Goal: Task Accomplishment & Management: Use online tool/utility

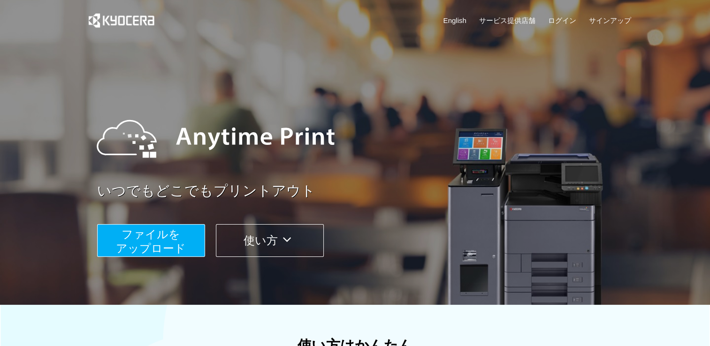
click at [171, 243] on span "ファイルを ​​アップロード" at bounding box center [151, 241] width 70 height 27
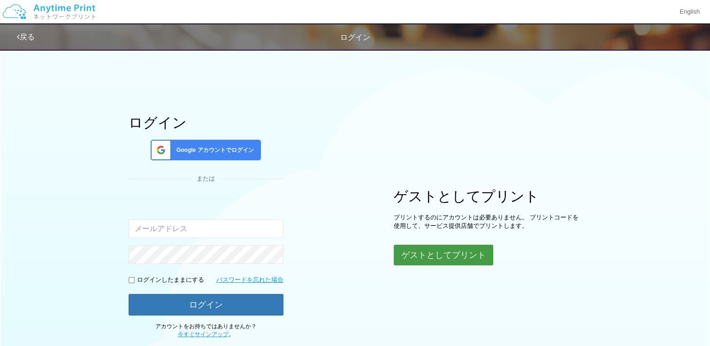
click at [454, 256] on button "ゲストとしてプリント" at bounding box center [444, 255] width 100 height 21
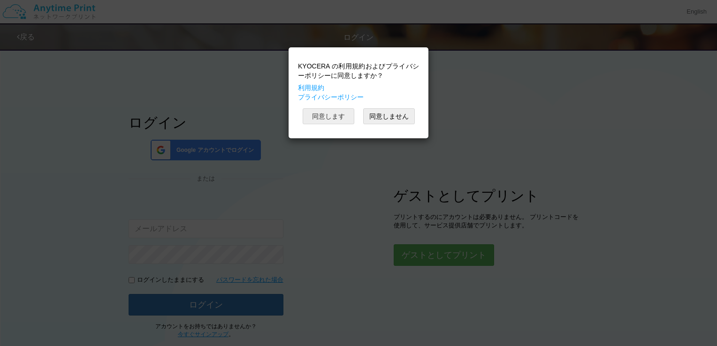
click at [345, 114] on button "同意します" at bounding box center [329, 116] width 52 height 16
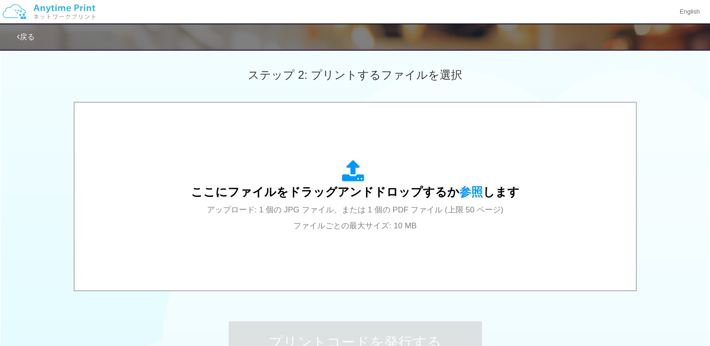
scroll to position [255, 0]
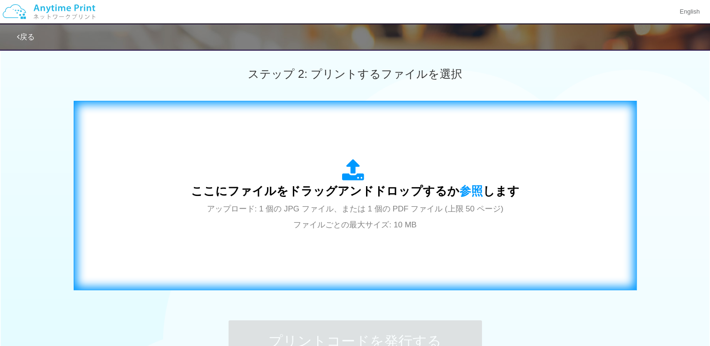
drag, startPoint x: 291, startPoint y: 207, endPoint x: 213, endPoint y: 176, distance: 84.9
click at [213, 176] on div "ここにファイルをドラッグアンドドロップするか 参照 します アップロード: 1 個の JPG ファイル、または 1 個の PDF ファイル (上限 50 ペー…" at bounding box center [355, 195] width 329 height 73
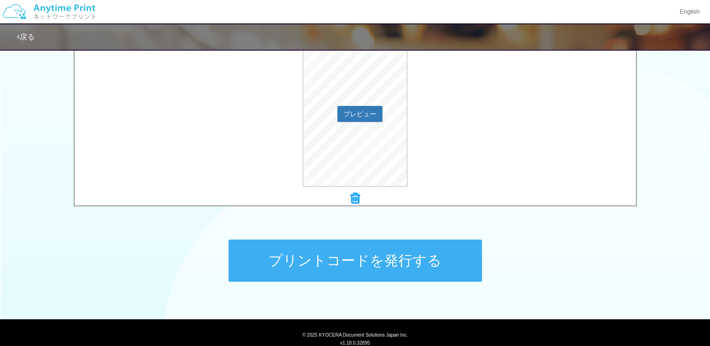
scroll to position [337, 0]
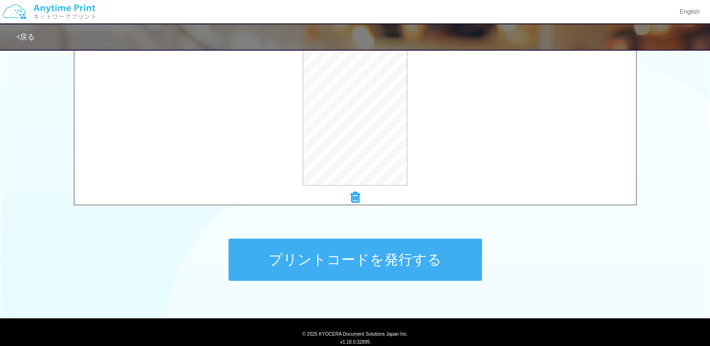
click at [385, 253] on button "プリントコードを発行する" at bounding box center [355, 260] width 253 height 42
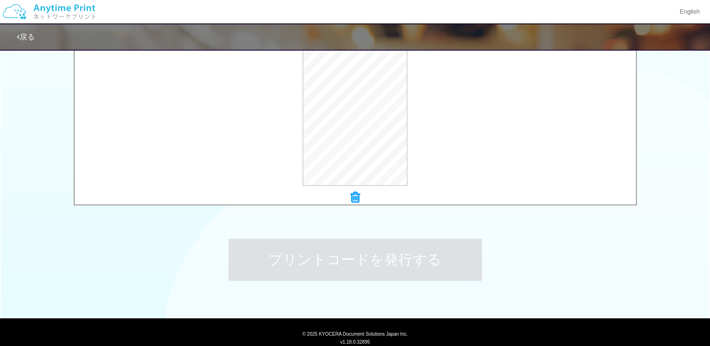
scroll to position [0, 0]
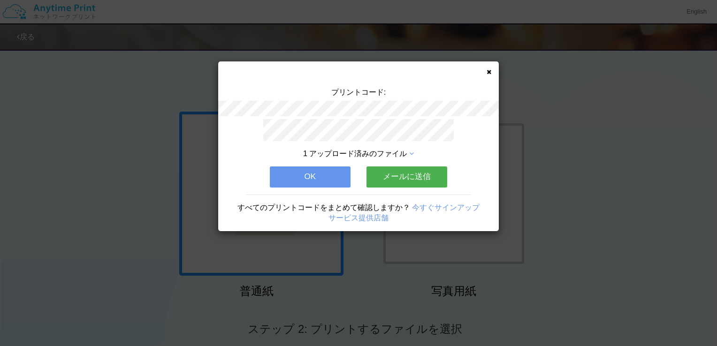
click at [490, 69] on icon at bounding box center [489, 72] width 5 height 6
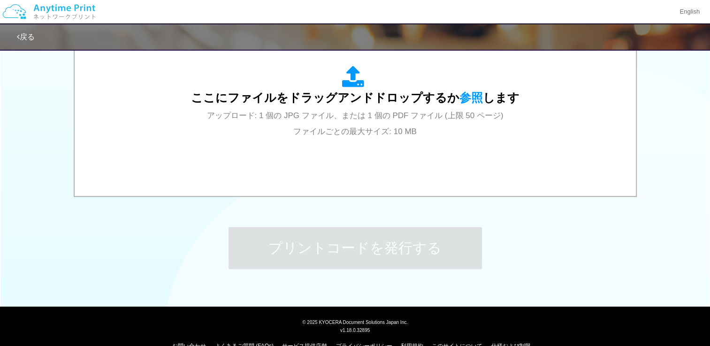
scroll to position [367, 0]
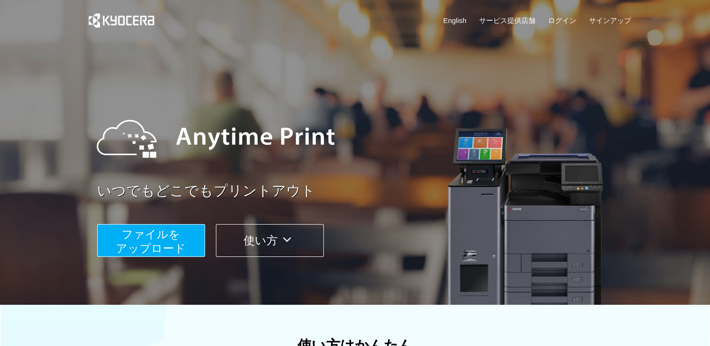
click at [171, 230] on span "ファイルを ​​アップロード" at bounding box center [151, 241] width 70 height 27
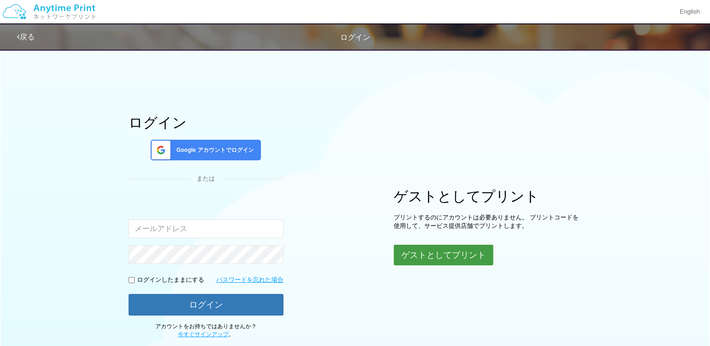
click at [417, 251] on button "ゲストとしてプリント" at bounding box center [444, 255] width 100 height 21
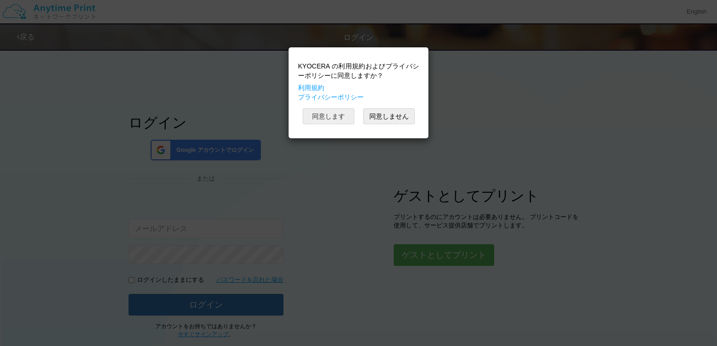
click at [331, 119] on button "同意します" at bounding box center [329, 116] width 52 height 16
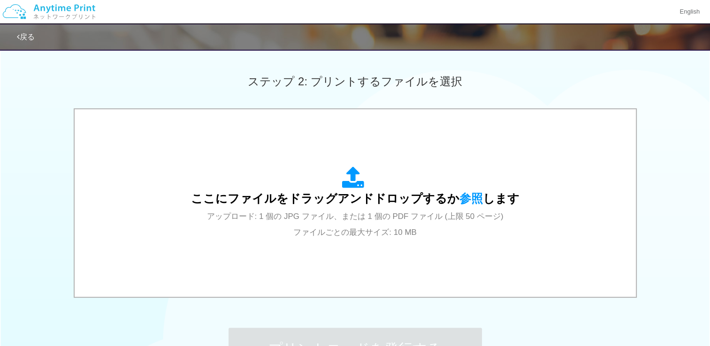
scroll to position [259, 0]
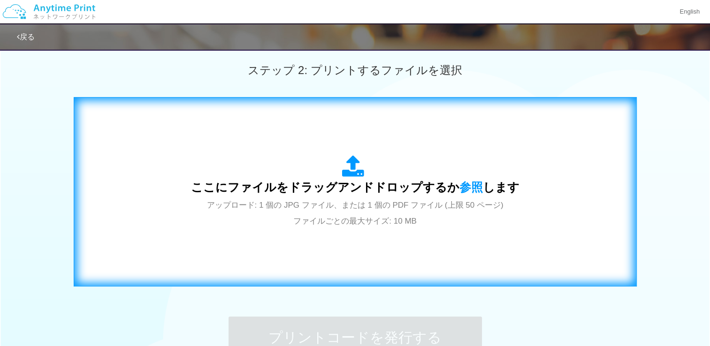
click at [413, 234] on div "ここにファイルをドラッグアンドドロップするか 参照 します アップロード: 1 個の JPG ファイル、または 1 個の PDF ファイル (上限 50 ペー…" at bounding box center [356, 192] width 544 height 170
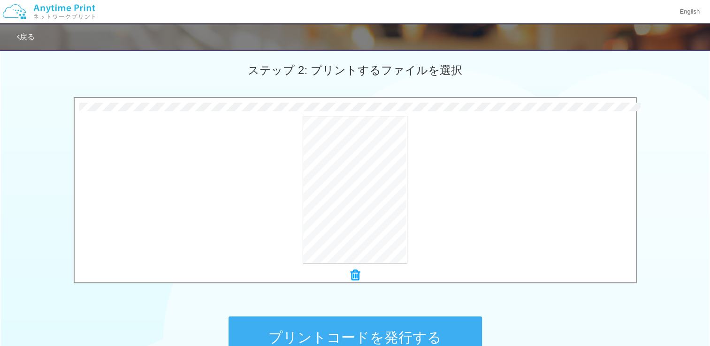
click at [397, 327] on button "プリントコードを発行する" at bounding box center [355, 338] width 253 height 42
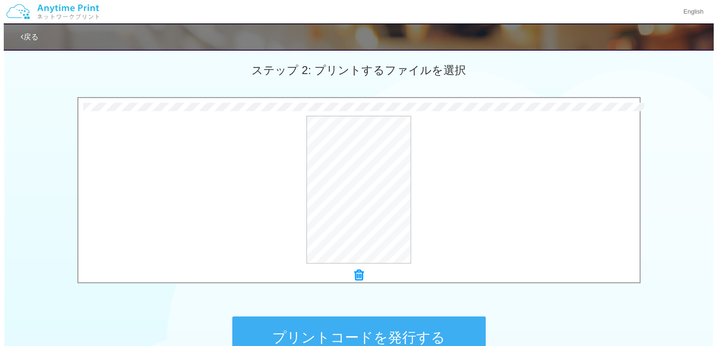
scroll to position [0, 0]
